Goal: Information Seeking & Learning: Learn about a topic

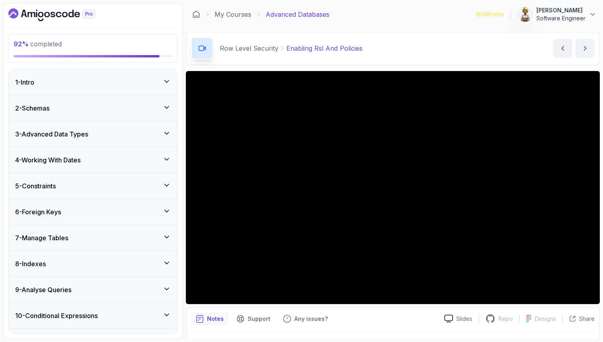
scroll to position [546, 0]
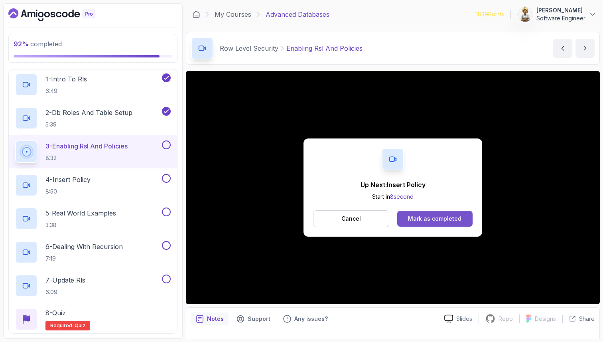
click at [448, 219] on div "Mark as completed" at bounding box center [434, 219] width 53 height 8
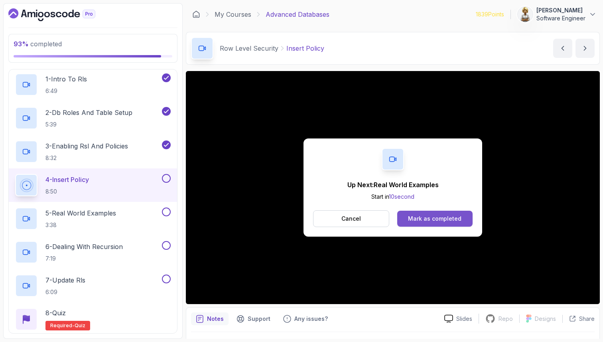
click at [433, 221] on div "Mark as completed" at bounding box center [434, 219] width 53 height 8
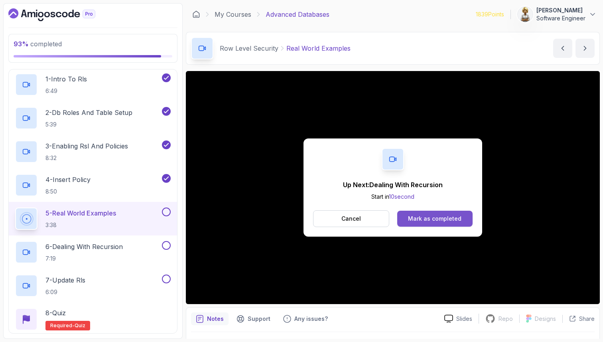
click at [459, 218] on div "Mark as completed" at bounding box center [434, 219] width 53 height 8
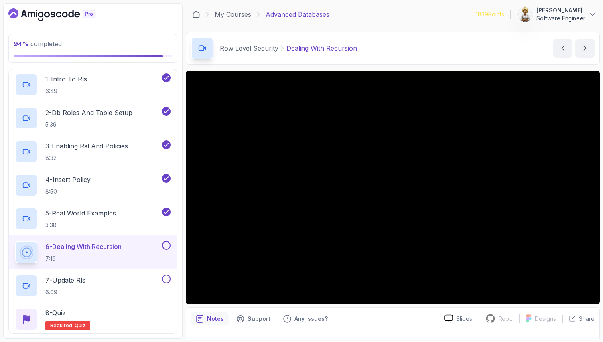
click at [97, 254] on p "7:19" at bounding box center [83, 258] width 76 height 8
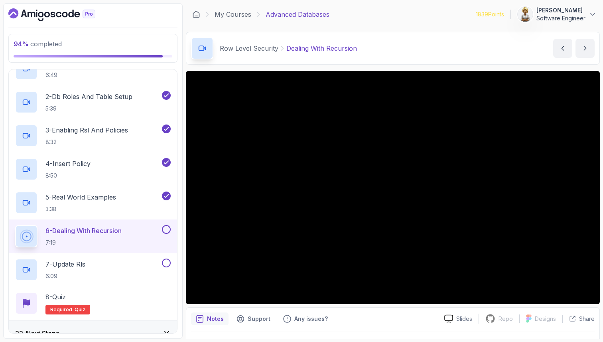
scroll to position [574, 0]
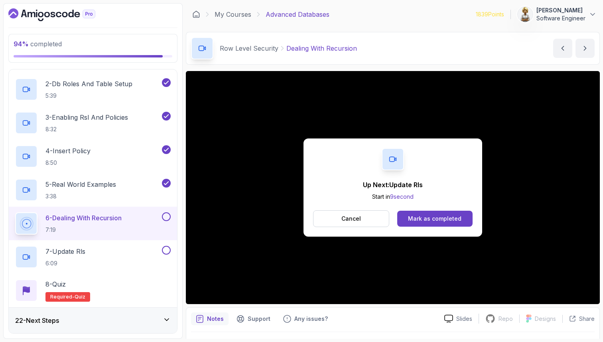
click at [441, 210] on div "Cancel Mark as completed" at bounding box center [393, 218] width 160 height 17
click at [440, 215] on div "Mark as completed" at bounding box center [434, 219] width 53 height 8
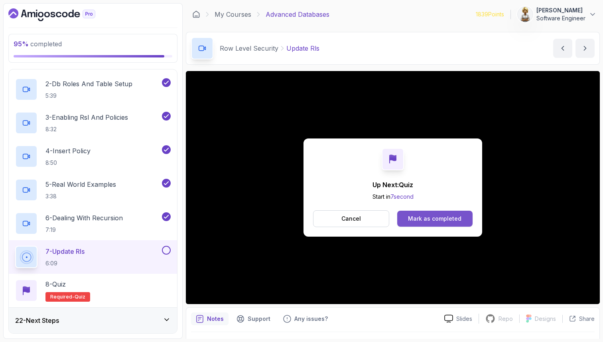
click at [420, 218] on div "Mark as completed" at bounding box center [434, 219] width 53 height 8
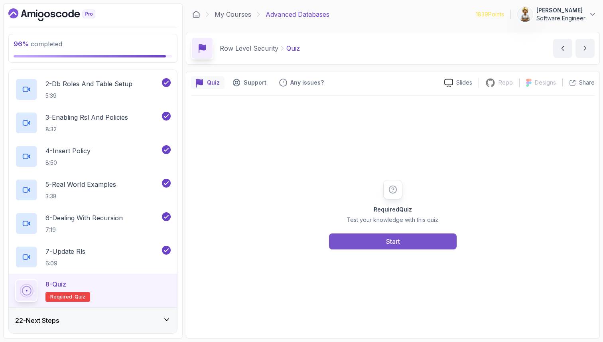
click at [434, 243] on button "Start" at bounding box center [393, 241] width 128 height 16
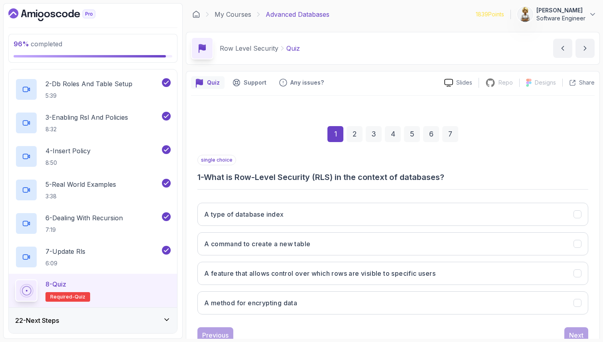
click at [264, 163] on div "single choice 1 - What is Row-Level Security (RLS) in the context of databases?" at bounding box center [392, 169] width 391 height 28
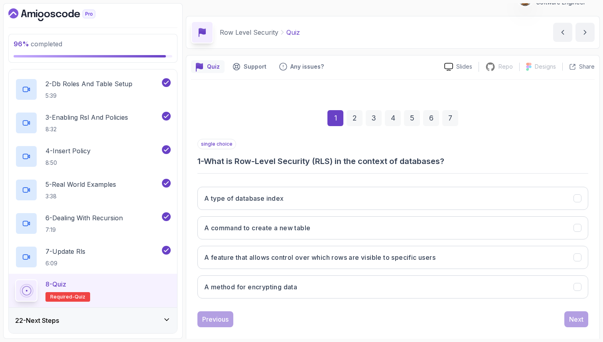
scroll to position [27, 0]
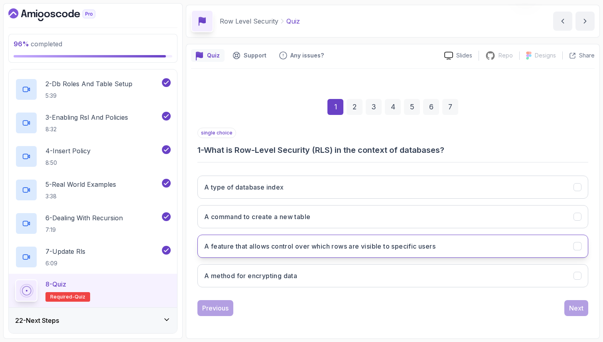
click at [326, 238] on button "A feature that allows control over which rows are visible to specific users" at bounding box center [392, 246] width 391 height 23
click at [573, 310] on div "Next" at bounding box center [576, 308] width 14 height 10
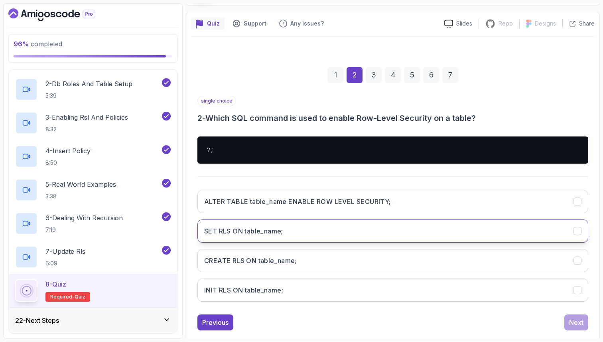
scroll to position [73, 0]
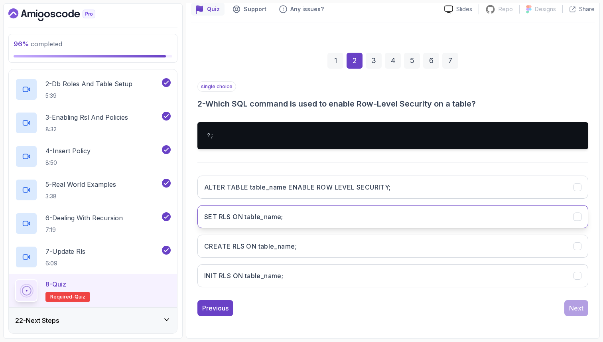
click at [292, 211] on button "SET RLS ON table_name;" at bounding box center [392, 216] width 391 height 23
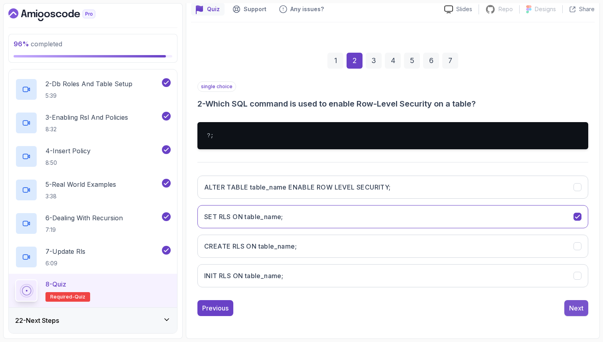
click at [575, 310] on div "Next" at bounding box center [576, 308] width 14 height 10
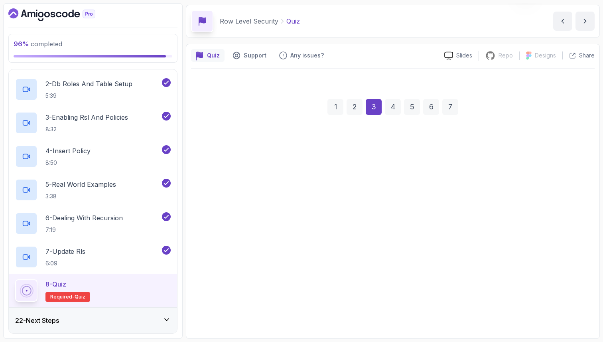
scroll to position [27, 0]
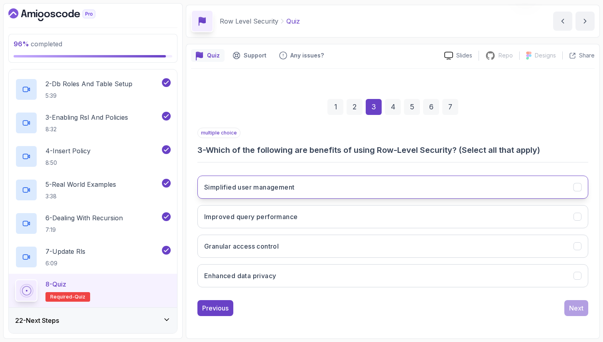
click at [344, 184] on button "Simplified user management" at bounding box center [392, 187] width 391 height 23
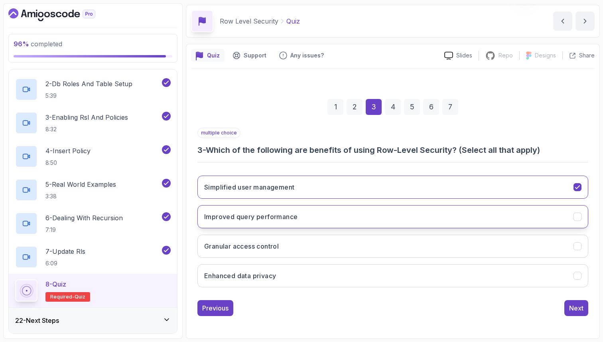
click at [294, 218] on h3 "Improved query performance" at bounding box center [250, 217] width 93 height 10
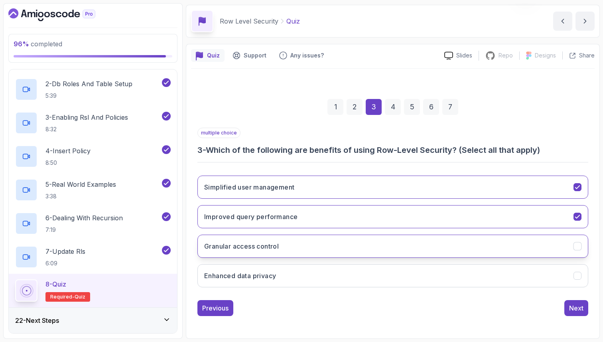
click at [233, 253] on button "Granular access control" at bounding box center [392, 246] width 391 height 23
click at [219, 272] on h3 "Enhanced data privacy" at bounding box center [240, 276] width 72 height 10
click at [568, 313] on button "Next" at bounding box center [576, 308] width 24 height 16
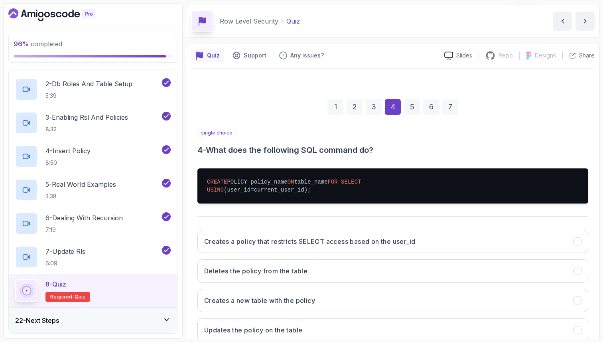
click at [278, 220] on div "single choice 4 - What does the following SQL command do? CREATE POLICY policy_…" at bounding box center [392, 238] width 391 height 220
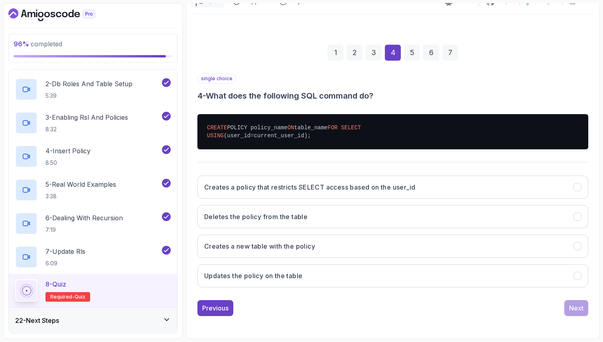
scroll to position [89, 0]
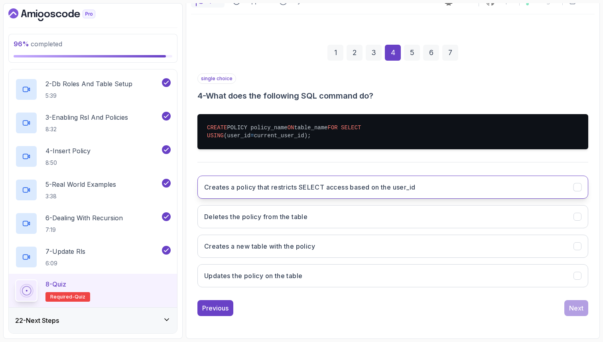
click at [296, 187] on h3 "Creates a policy that restricts SELECT access based on the user_id" at bounding box center [309, 187] width 211 height 10
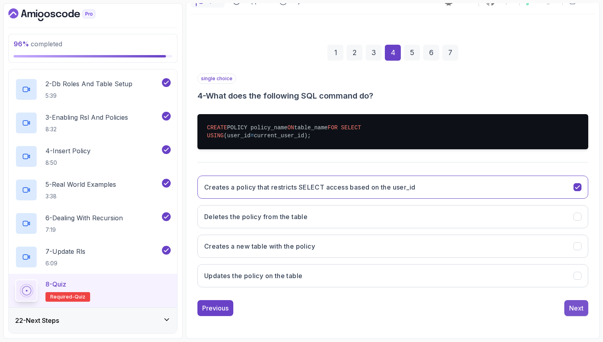
click at [581, 309] on div "Next" at bounding box center [576, 308] width 14 height 10
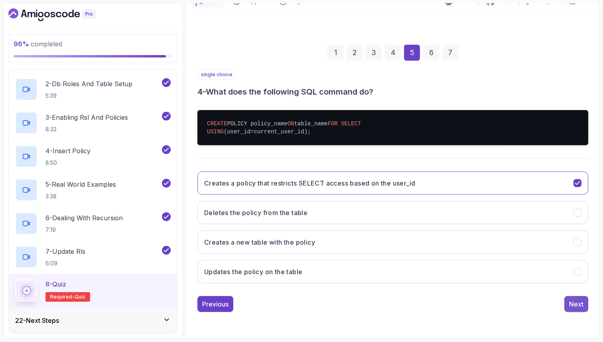
scroll to position [73, 0]
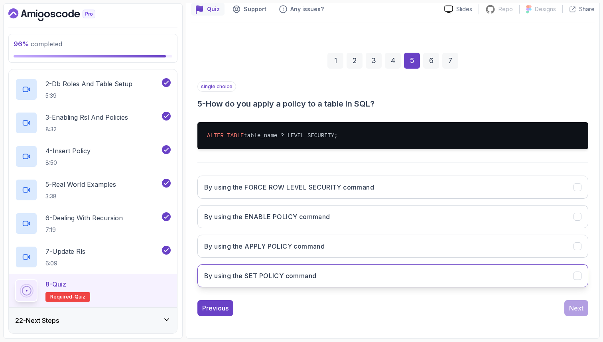
click at [243, 281] on button "By using the SET POLICY command" at bounding box center [392, 275] width 391 height 23
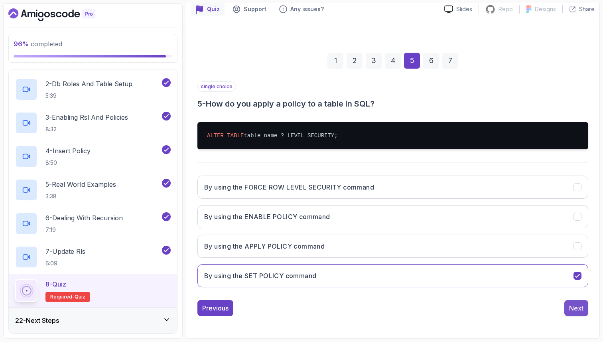
click at [582, 310] on div "Next" at bounding box center [576, 308] width 14 height 10
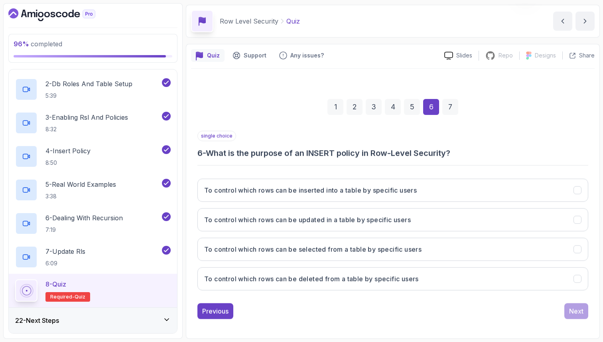
scroll to position [27, 0]
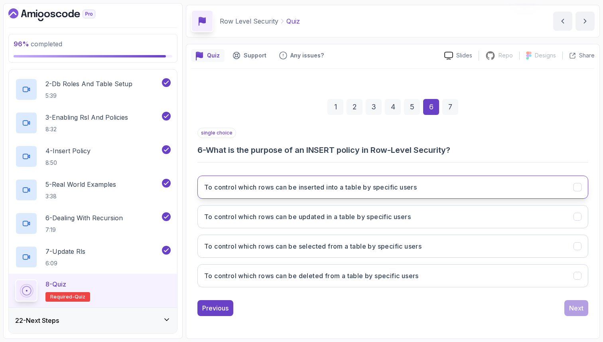
click at [320, 189] on h3 "To control which rows can be inserted into a table by specific users" at bounding box center [310, 187] width 213 height 10
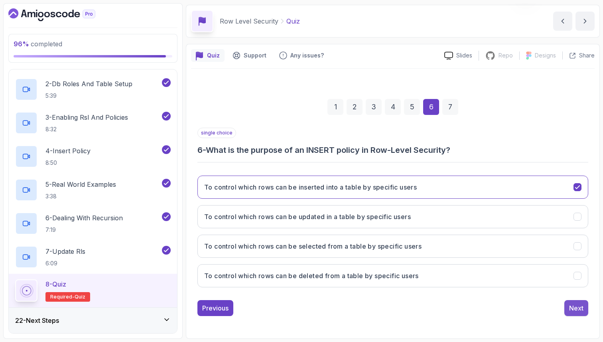
click at [570, 307] on div "Next" at bounding box center [576, 308] width 14 height 10
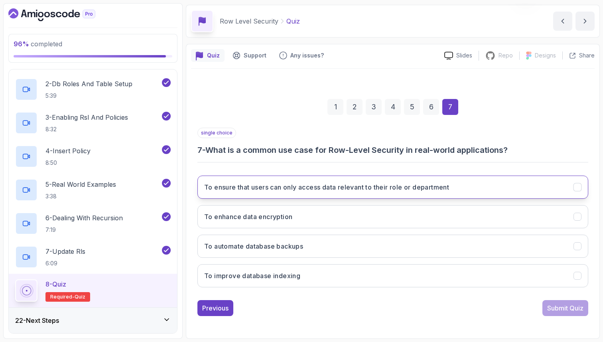
click at [369, 187] on h3 "To ensure that users can only access data relevant to their role or department" at bounding box center [326, 187] width 245 height 10
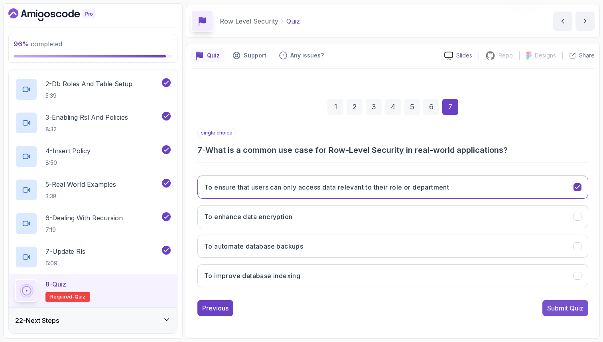
click at [559, 314] on button "Submit Quiz" at bounding box center [566, 308] width 46 height 16
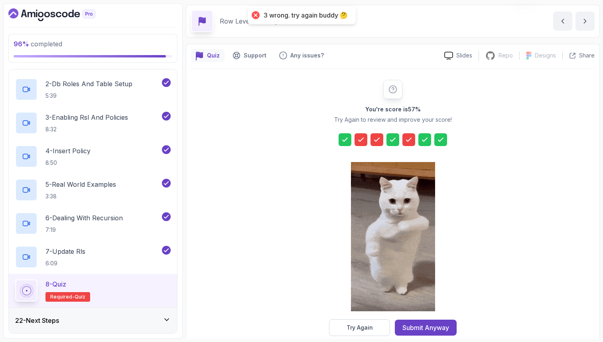
click at [362, 138] on icon at bounding box center [361, 140] width 8 height 8
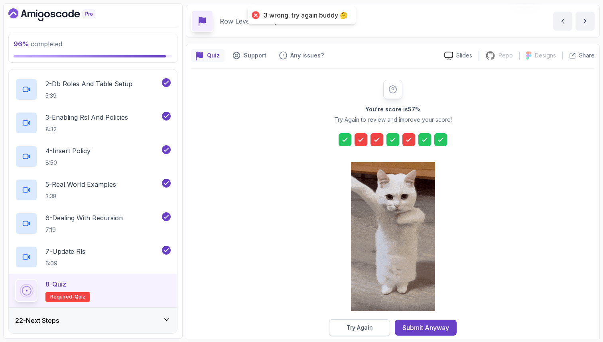
click at [363, 326] on div "Try Again" at bounding box center [360, 328] width 26 height 8
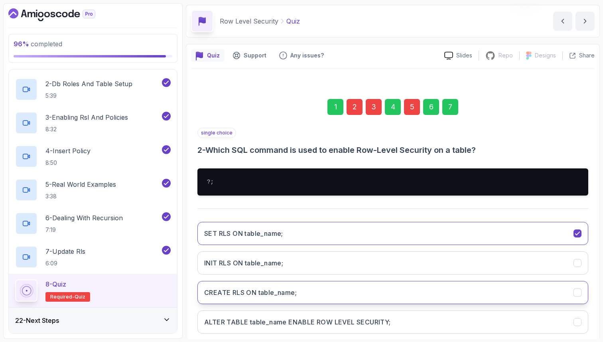
click at [540, 290] on button "CREATE RLS ON table_name;" at bounding box center [392, 292] width 391 height 23
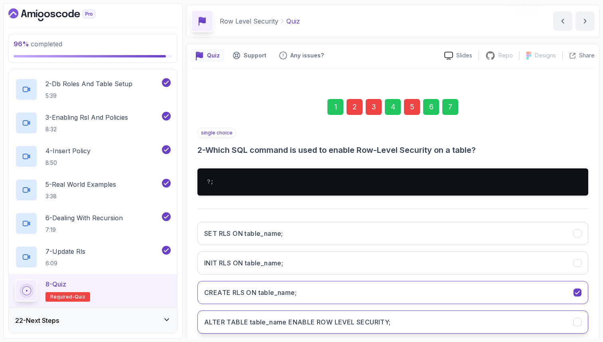
click at [527, 326] on button "ALTER TABLE table_name ENABLE ROW LEVEL SECURITY;" at bounding box center [392, 321] width 391 height 23
click at [600, 313] on section "96 % completed 1 - Intro 2 - Schemas 3 - Advanced Data Types 4 - Working With D…" at bounding box center [301, 171] width 603 height 342
click at [370, 106] on div "3" at bounding box center [374, 107] width 16 height 16
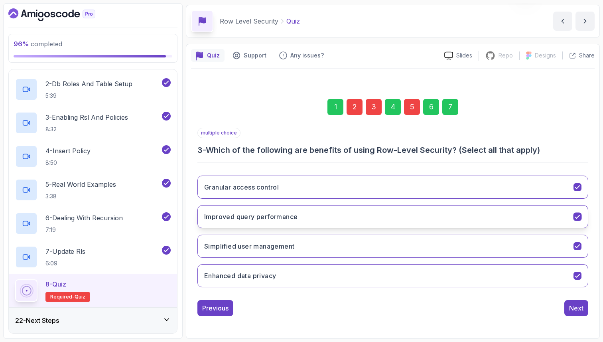
click at [245, 218] on h3 "Improved query performance" at bounding box center [250, 217] width 93 height 10
click at [412, 111] on div "5" at bounding box center [412, 107] width 16 height 16
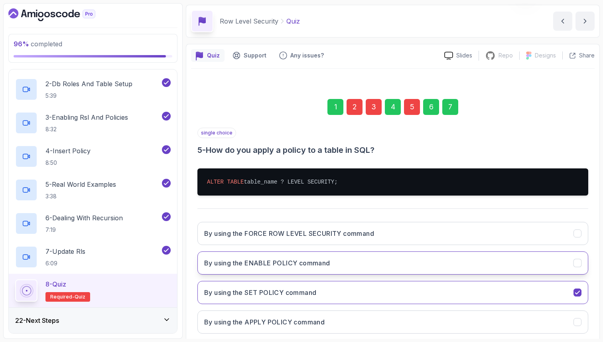
click at [331, 268] on button "By using the ENABLE POLICY command" at bounding box center [392, 262] width 391 height 23
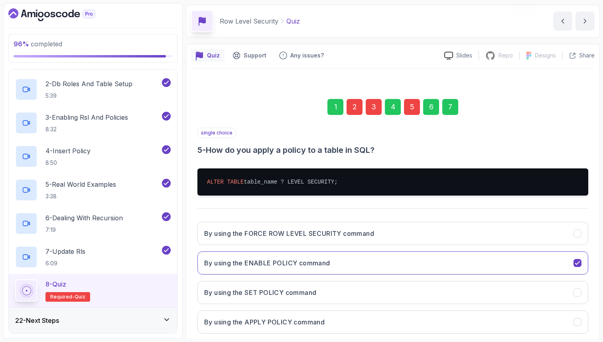
click at [598, 290] on div "Quiz Support Any issues? Slides Repo Repository not available Designs Design no…" at bounding box center [393, 214] width 414 height 341
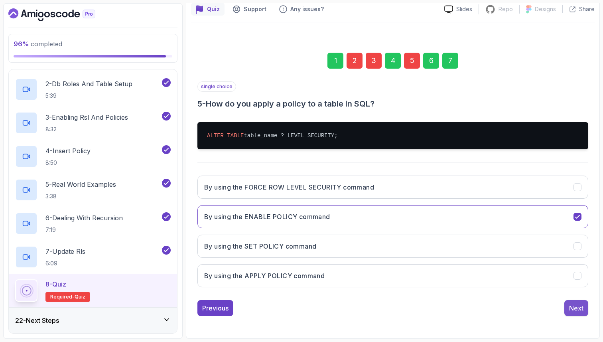
click at [569, 310] on div "Next" at bounding box center [576, 308] width 14 height 10
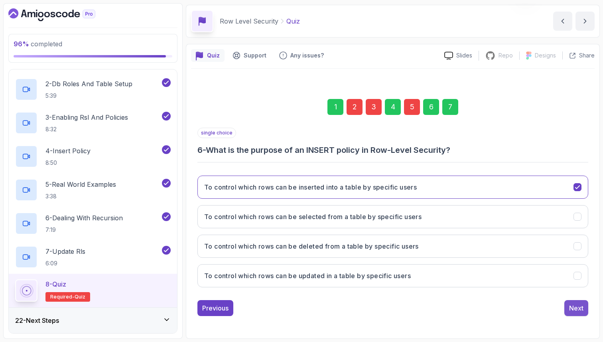
click at [583, 310] on div "Next" at bounding box center [576, 308] width 14 height 10
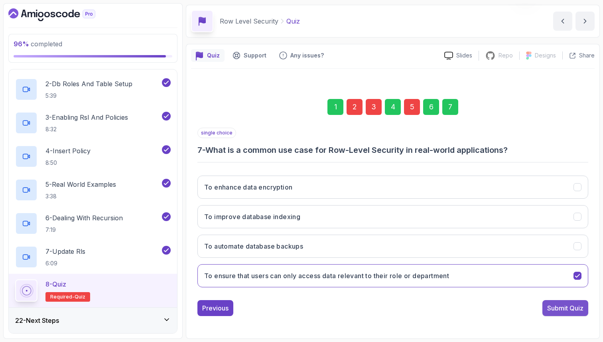
click at [583, 310] on div "Submit Quiz" at bounding box center [565, 308] width 36 height 10
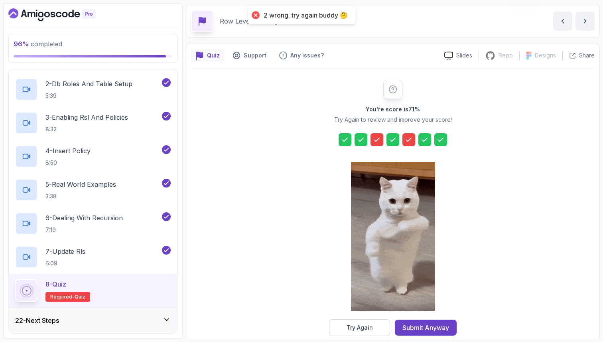
click at [394, 140] on icon at bounding box center [393, 140] width 8 height 8
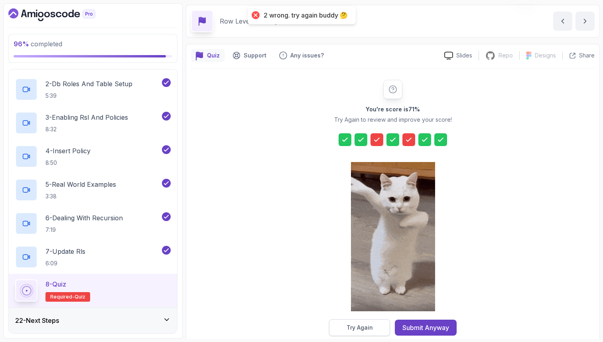
click at [346, 330] on button "Try Again" at bounding box center [359, 327] width 61 height 17
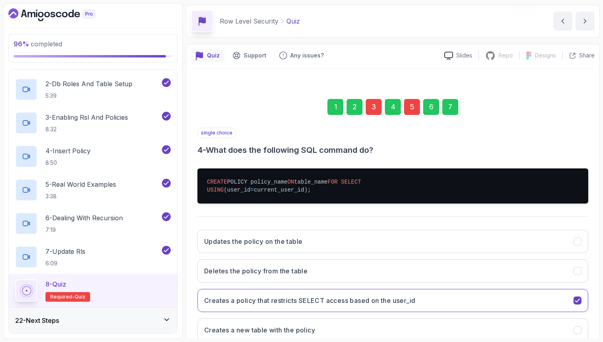
click at [377, 109] on div "3" at bounding box center [374, 107] width 16 height 16
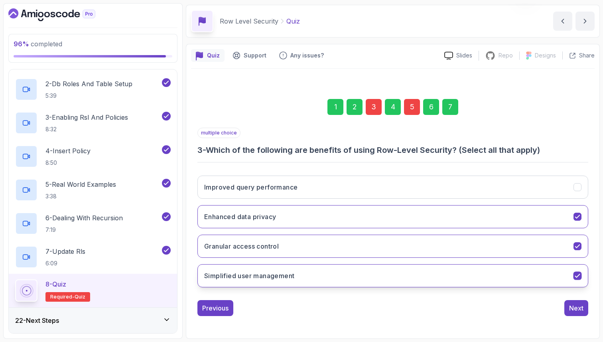
click at [224, 278] on h3 "Simplified user management" at bounding box center [249, 276] width 90 height 10
click at [414, 111] on div "5" at bounding box center [412, 107] width 16 height 16
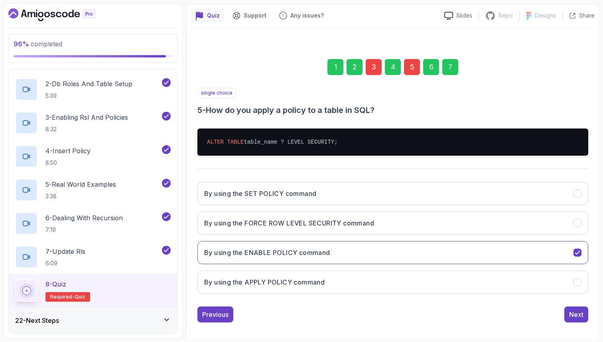
scroll to position [73, 0]
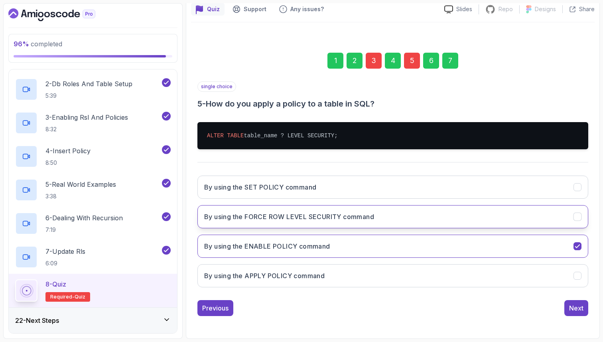
click at [229, 217] on h3 "By using the FORCE ROW LEVEL SECURITY command" at bounding box center [289, 217] width 170 height 10
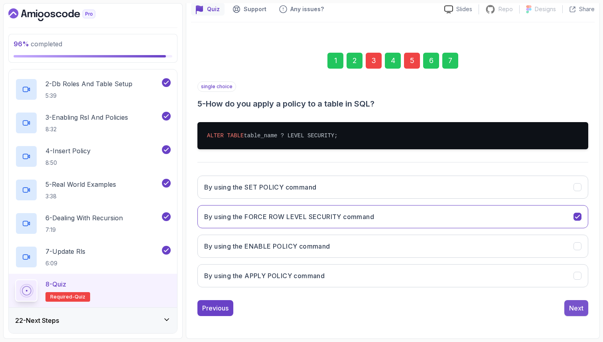
click at [580, 306] on div "Next" at bounding box center [576, 308] width 14 height 10
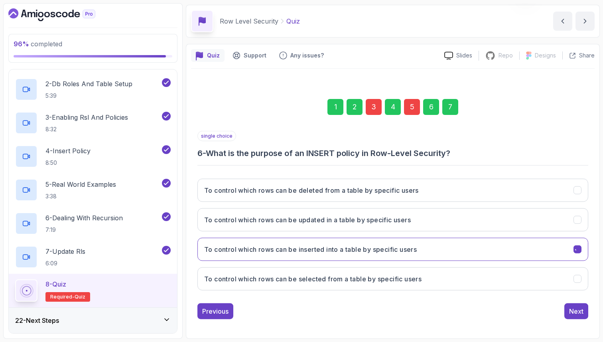
scroll to position [27, 0]
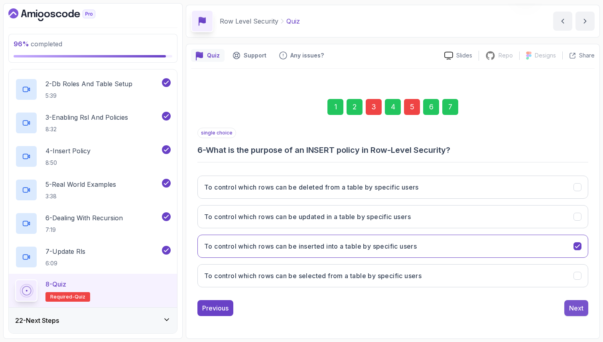
click at [580, 306] on div "Next" at bounding box center [576, 308] width 14 height 10
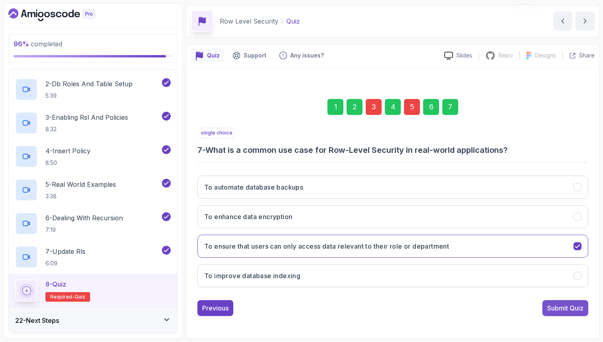
click at [580, 307] on div "Submit Quiz" at bounding box center [565, 308] width 36 height 10
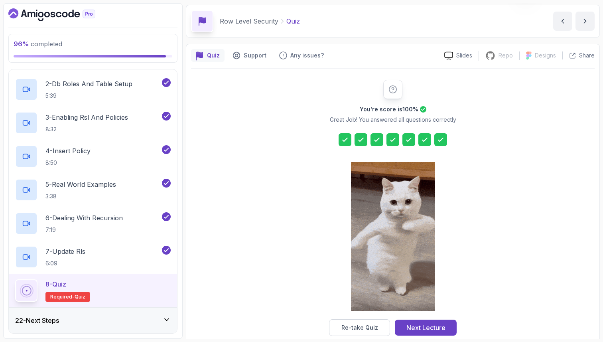
click at [343, 140] on icon at bounding box center [345, 139] width 5 height 3
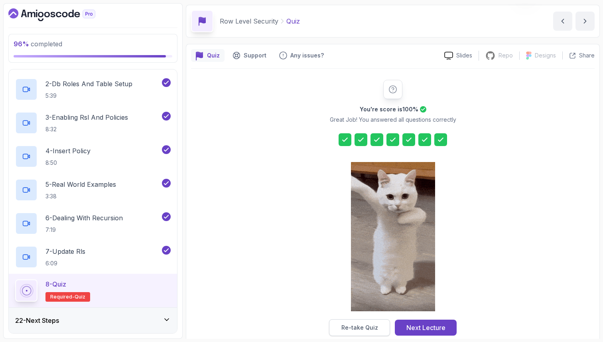
click at [371, 327] on div "Re-take Quiz" at bounding box center [359, 328] width 37 height 8
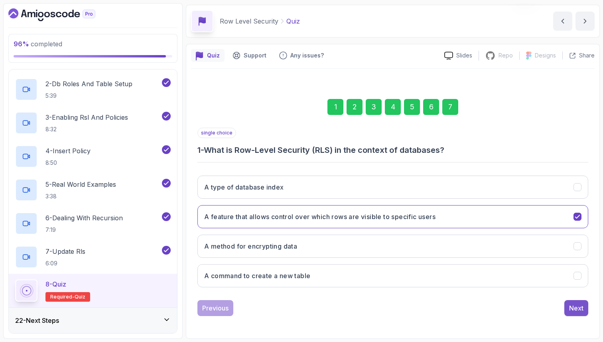
click at [579, 302] on button "Next" at bounding box center [576, 308] width 24 height 16
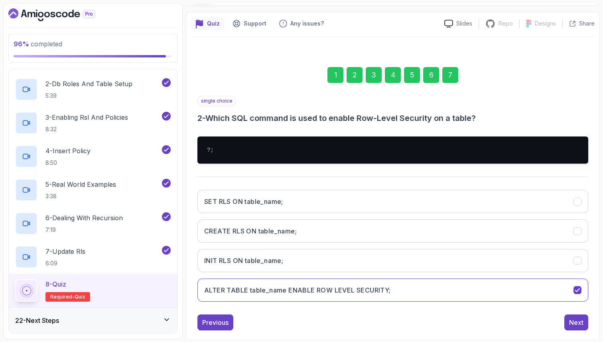
scroll to position [73, 0]
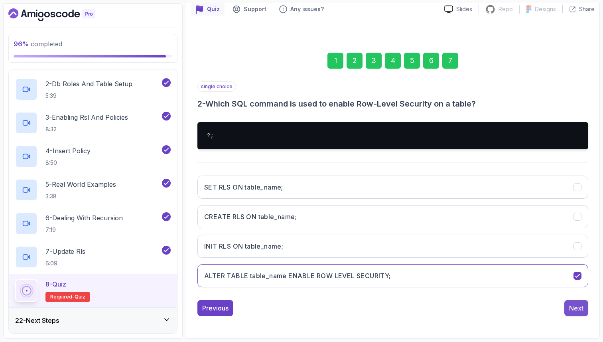
click at [576, 315] on button "Next" at bounding box center [576, 308] width 24 height 16
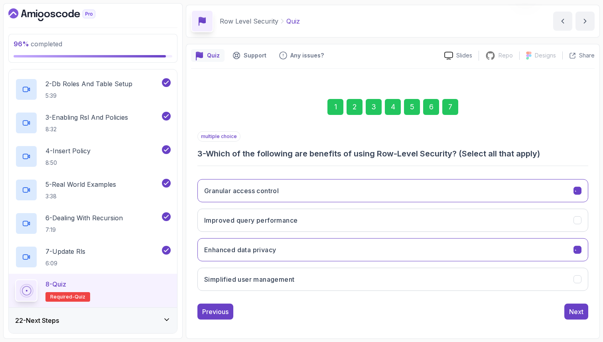
scroll to position [27, 0]
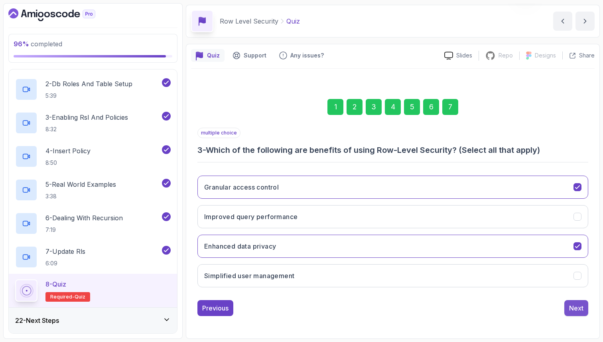
click at [583, 302] on button "Next" at bounding box center [576, 308] width 24 height 16
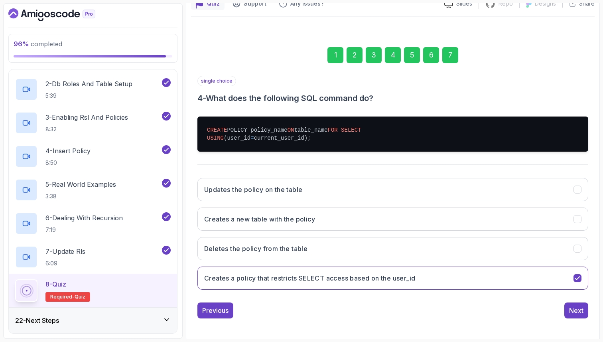
scroll to position [89, 0]
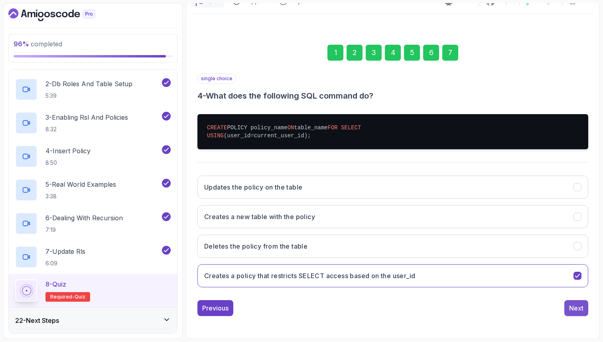
click at [580, 307] on div "Next" at bounding box center [576, 308] width 14 height 10
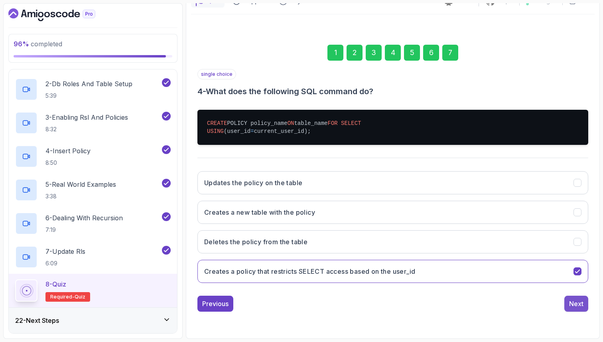
scroll to position [73, 0]
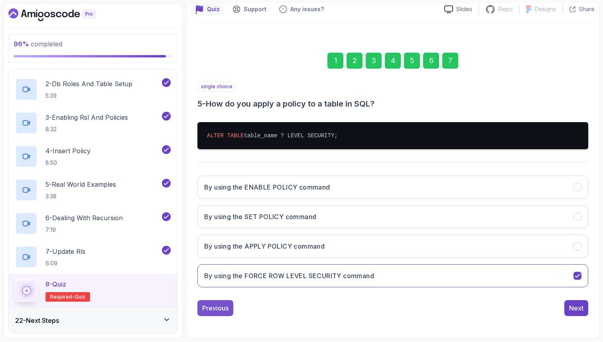
click at [207, 311] on div "Previous" at bounding box center [215, 308] width 26 height 10
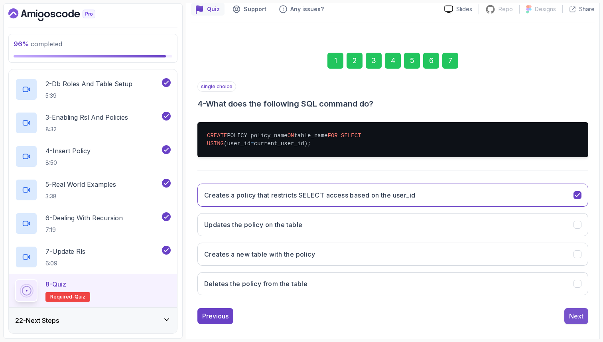
click at [580, 321] on div "Next" at bounding box center [576, 316] width 14 height 10
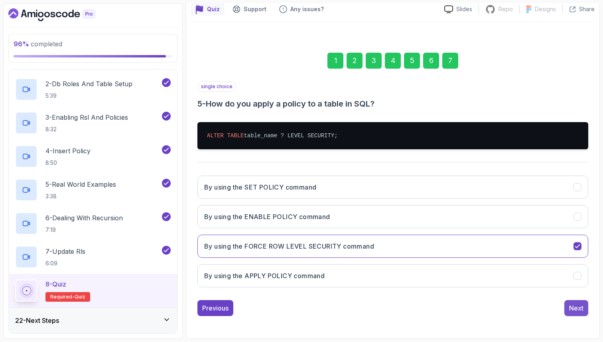
click at [578, 309] on div "Next" at bounding box center [576, 308] width 14 height 10
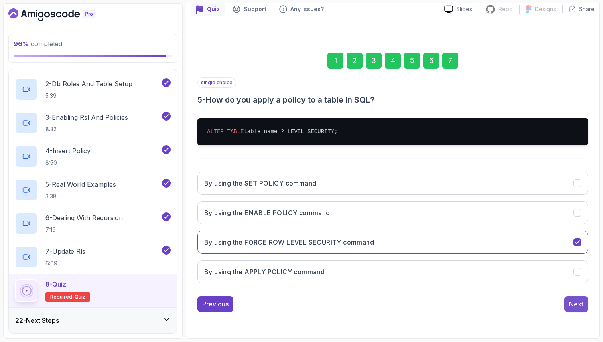
scroll to position [27, 0]
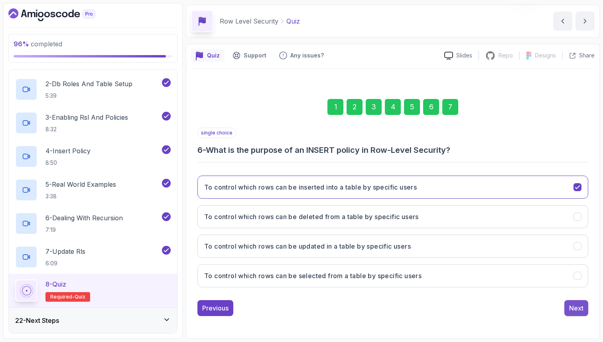
click at [578, 310] on div "Next" at bounding box center [576, 308] width 14 height 10
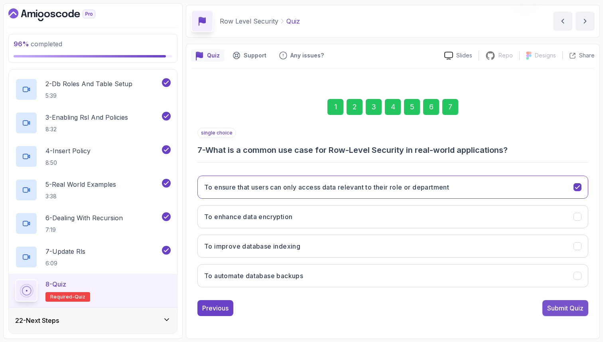
click at [581, 311] on div "Submit Quiz" at bounding box center [565, 308] width 36 height 10
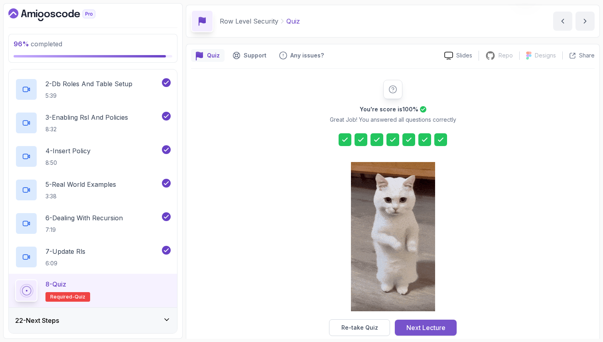
click at [439, 324] on div "Next Lecture" at bounding box center [425, 328] width 39 height 10
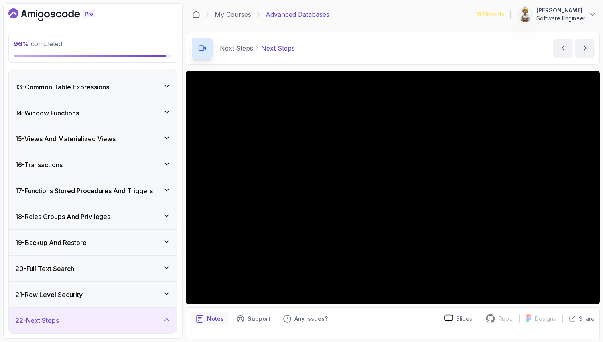
click at [168, 319] on icon at bounding box center [167, 320] width 4 height 2
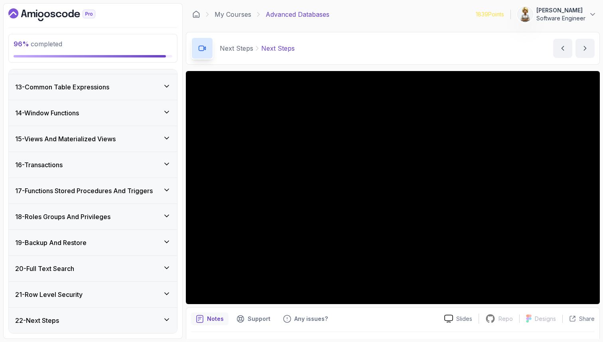
click at [167, 321] on icon at bounding box center [167, 320] width 8 height 8
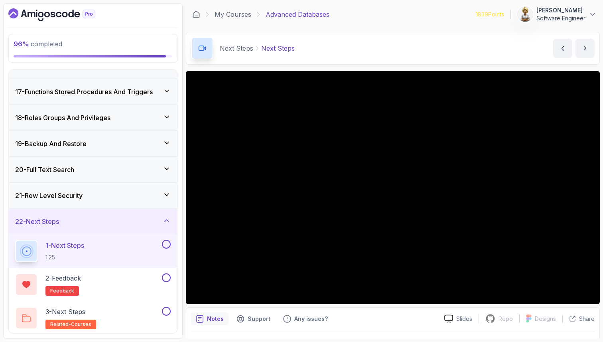
scroll to position [407, 0]
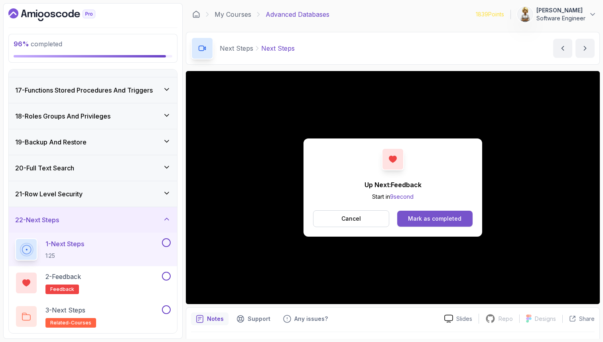
click at [456, 223] on button "Mark as completed" at bounding box center [434, 219] width 75 height 16
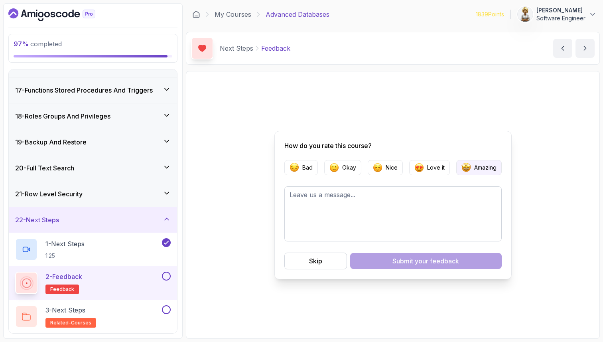
click at [492, 168] on p "Amazing" at bounding box center [485, 168] width 22 height 8
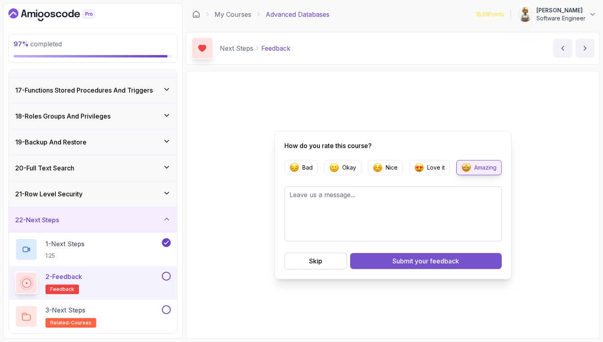
click at [424, 262] on span "your feedback" at bounding box center [437, 261] width 44 height 10
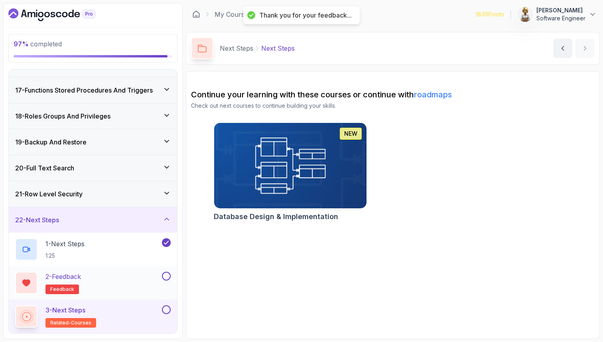
click at [169, 274] on button at bounding box center [166, 276] width 9 height 9
click at [168, 311] on button at bounding box center [166, 309] width 9 height 9
click at [167, 141] on icon at bounding box center [167, 141] width 4 height 2
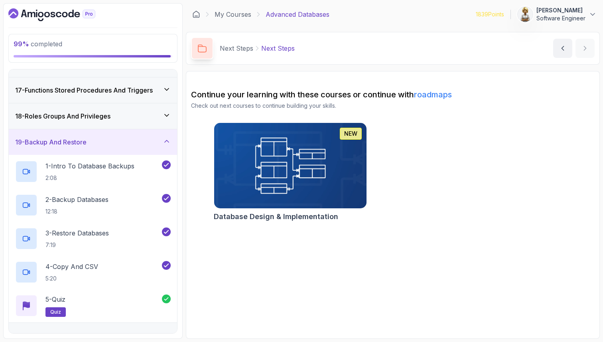
click at [166, 114] on icon at bounding box center [167, 115] width 8 height 8
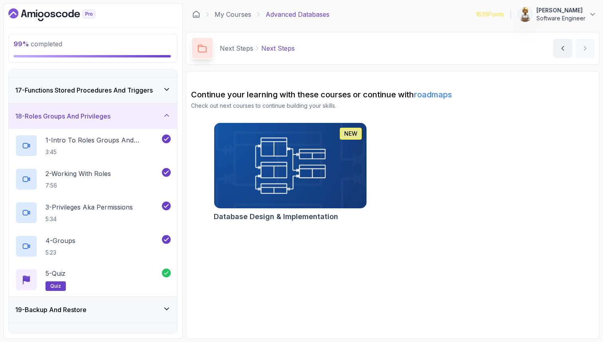
click at [168, 86] on icon at bounding box center [167, 89] width 8 height 8
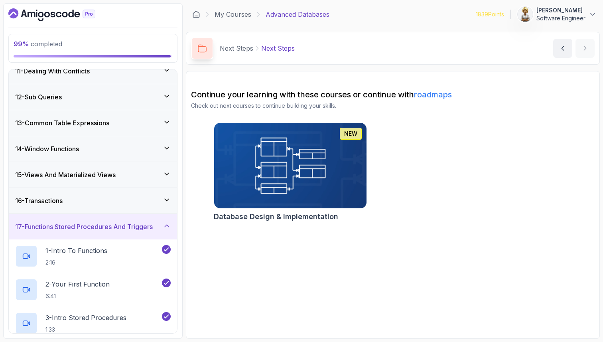
scroll to position [263, 0]
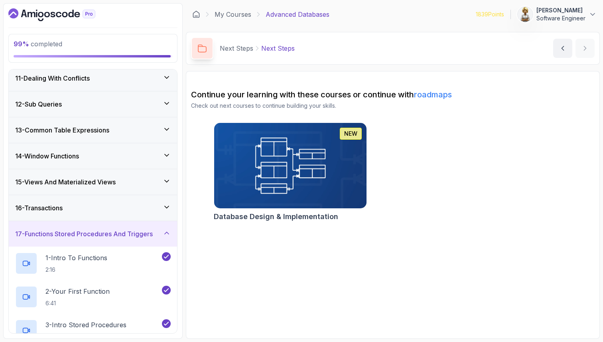
click at [166, 206] on icon at bounding box center [167, 207] width 8 height 8
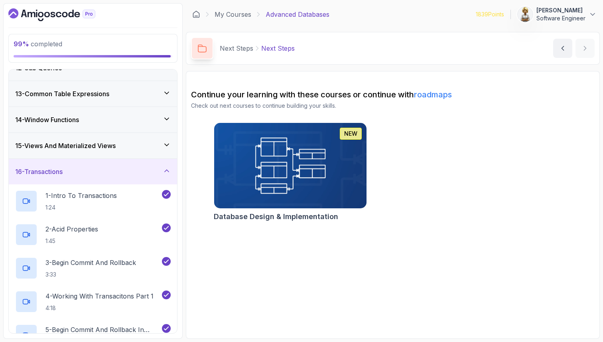
scroll to position [295, 0]
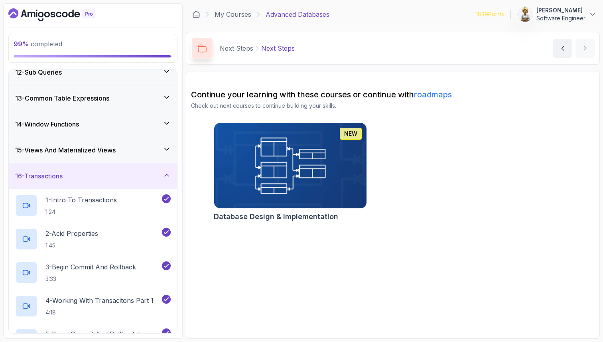
click at [168, 148] on icon at bounding box center [167, 149] width 8 height 8
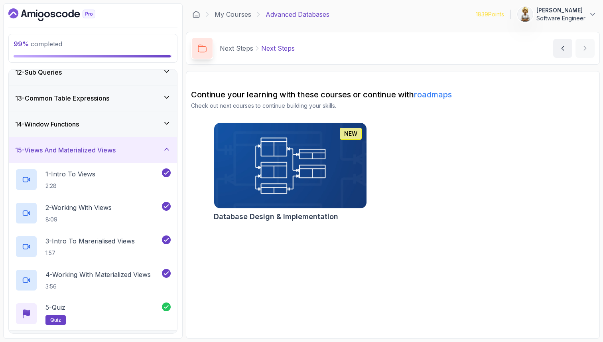
click at [170, 115] on div "14 - Window Functions" at bounding box center [93, 124] width 168 height 26
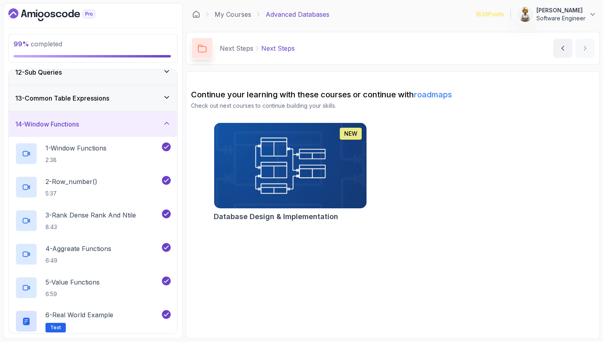
click at [167, 93] on div "13 - Common Table Expressions" at bounding box center [93, 98] width 168 height 26
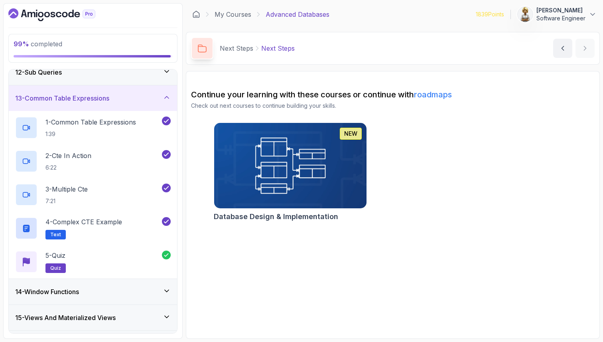
click at [166, 73] on icon at bounding box center [167, 71] width 8 height 8
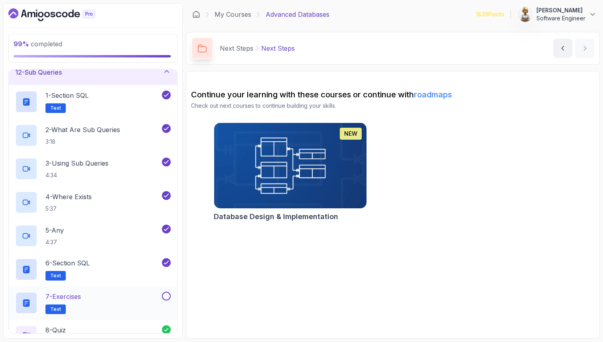
click at [77, 303] on h2 "7 - Exercises Text" at bounding box center [63, 303] width 36 height 22
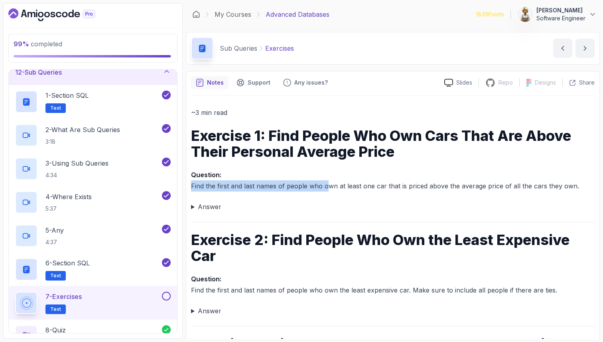
drag, startPoint x: 192, startPoint y: 187, endPoint x: 328, endPoint y: 187, distance: 136.4
click at [328, 187] on p "Question: Find the first and last names of people who own at least one car that…" at bounding box center [393, 180] width 404 height 22
drag, startPoint x: 387, startPoint y: 186, endPoint x: 252, endPoint y: 186, distance: 134.8
click at [252, 186] on p "Question: Find the first and last names of people who own at least one car that…" at bounding box center [393, 180] width 404 height 22
click at [93, 268] on div "6 - Section SQL Text" at bounding box center [87, 269] width 145 height 22
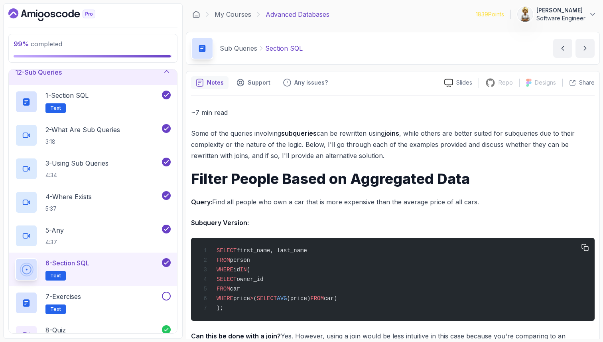
click at [318, 274] on div "SELECT first_name, last_name FROM person WHERE id IN ( SELECT owner_id FROM car…" at bounding box center [392, 279] width 391 height 73
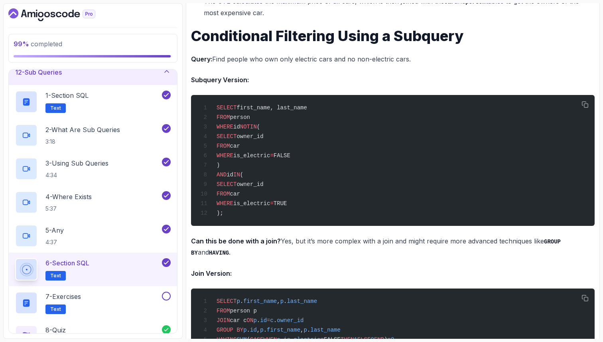
scroll to position [1069, 0]
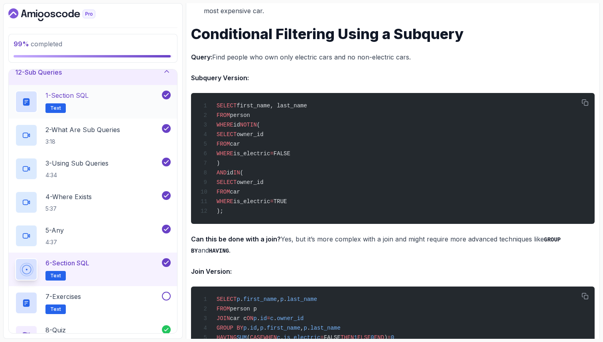
click at [105, 93] on div "1 - Section SQL Text" at bounding box center [87, 102] width 145 height 22
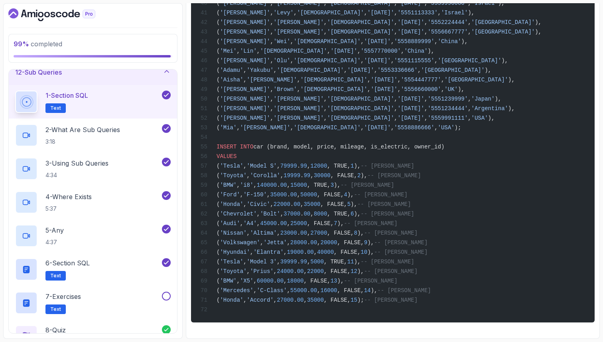
scroll to position [565, 0]
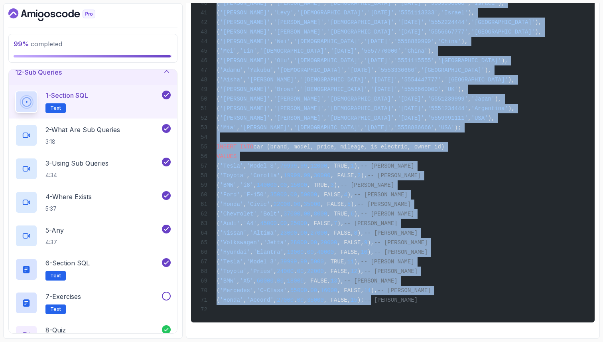
drag, startPoint x: 217, startPoint y: 166, endPoint x: 403, endPoint y: 299, distance: 228.2
copy code "CREATE SCHEMA IF NOT EXISTS subqueries; SET search_path TO subqueries; DROP TAB…"
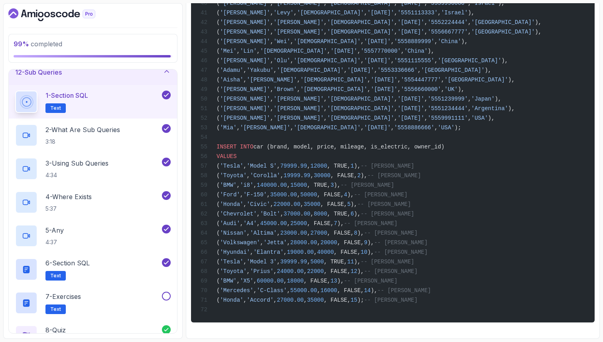
click at [81, 296] on p "7 - Exercises" at bounding box center [63, 297] width 36 height 10
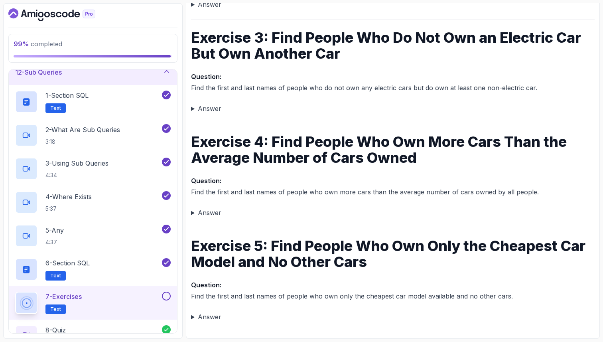
scroll to position [279, 0]
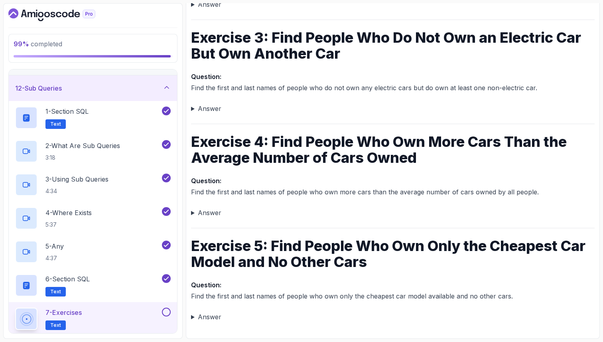
click at [374, 50] on h1 "Exercise 3: Find People Who Do Not Own an Electric Car But Own Another Car" at bounding box center [393, 46] width 404 height 32
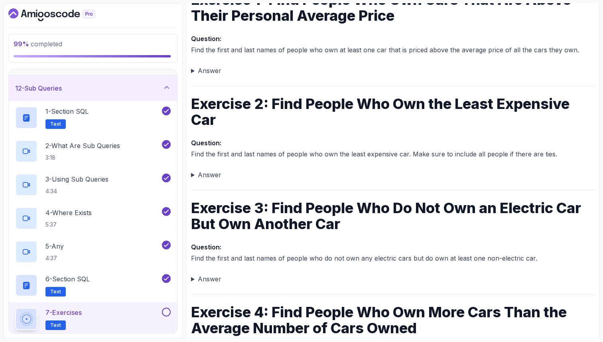
scroll to position [131, 0]
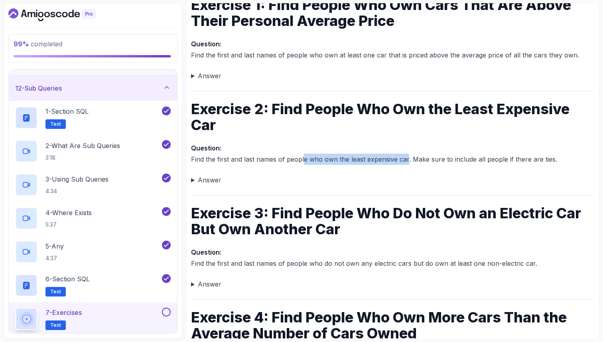
drag, startPoint x: 406, startPoint y: 160, endPoint x: 304, endPoint y: 163, distance: 103.0
click at [304, 163] on p "Question: Find the first and last names of people who own the least expensive c…" at bounding box center [393, 153] width 404 height 22
click at [192, 77] on summary "Answer" at bounding box center [393, 75] width 404 height 11
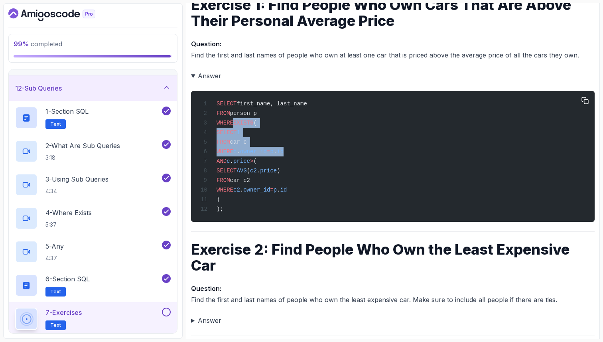
drag, startPoint x: 235, startPoint y: 124, endPoint x: 319, endPoint y: 152, distance: 88.4
click at [319, 153] on div "SELECT first_name, last_name FROM person p WHERE EXISTS ( SELECT 1 FROM car c W…" at bounding box center [392, 156] width 391 height 121
click at [266, 118] on div "SELECT first_name, last_name FROM person p WHERE EXISTS ( SELECT 1 FROM car c W…" at bounding box center [392, 156] width 391 height 121
drag, startPoint x: 310, startPoint y: 154, endPoint x: 207, endPoint y: 119, distance: 108.6
click at [207, 120] on div "SELECT first_name, last_name FROM person p WHERE EXISTS ( SELECT 1 FROM car c W…" at bounding box center [392, 156] width 391 height 121
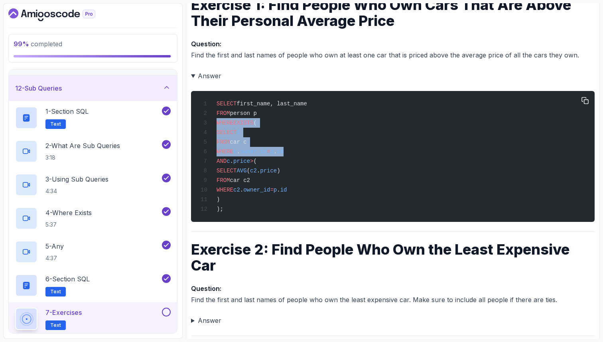
copy code "WHERE EXISTS ( SELECT 1 FROM car c WHERE c . owner_id = p . id"
click at [231, 168] on div "SELECT first_name, last_name FROM person p WHERE EXISTS ( SELECT 1 FROM car c W…" at bounding box center [392, 156] width 391 height 121
drag, startPoint x: 230, startPoint y: 165, endPoint x: 249, endPoint y: 198, distance: 38.6
click at [249, 202] on div "SELECT first_name, last_name FROM person p WHERE EXISTS ( SELECT 1 FROM car c W…" at bounding box center [392, 156] width 391 height 121
copy code "AND c . price > ( SELECT AVG ( c2 . price ) FROM car c2 WHERE c2 . owner_id = p…"
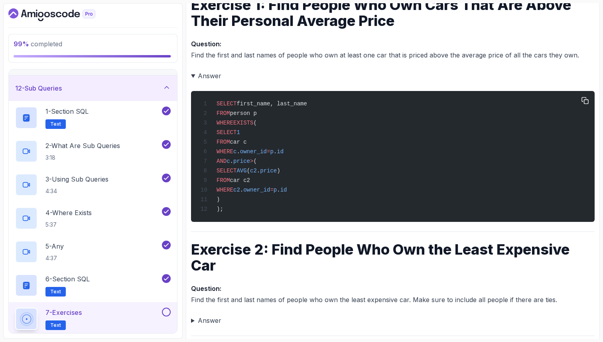
click at [233, 209] on div "SELECT first_name, last_name FROM person p WHERE EXISTS ( SELECT 1 FROM car c W…" at bounding box center [392, 156] width 391 height 121
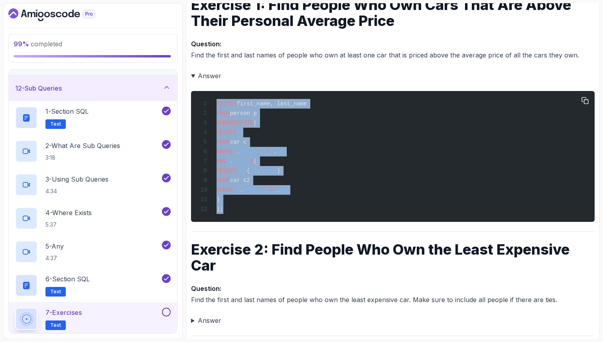
drag, startPoint x: 224, startPoint y: 216, endPoint x: 207, endPoint y: 104, distance: 112.9
click at [207, 104] on div "SELECT first_name, last_name FROM person p WHERE EXISTS ( SELECT 1 FROM car c W…" at bounding box center [392, 156] width 391 height 121
copy code "SELECT first_name, last_name FROM person p WHERE EXISTS ( SELECT 1 FROM car c W…"
